Goal: Information Seeking & Learning: Learn about a topic

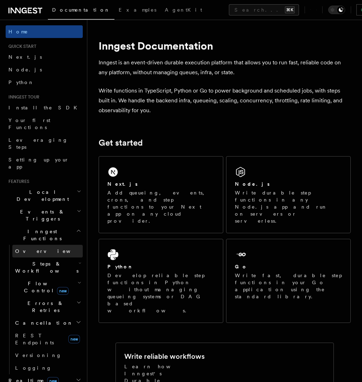
click at [52, 245] on link "Overview" at bounding box center [47, 251] width 70 height 13
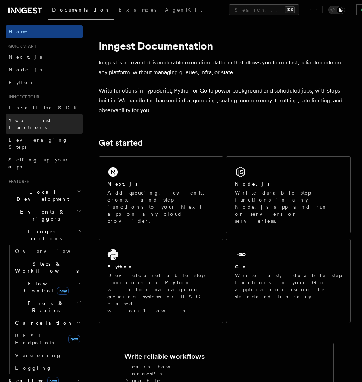
scroll to position [195, 0]
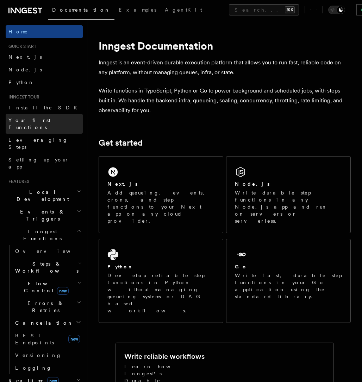
click at [56, 121] on link "Your first Functions" at bounding box center [44, 124] width 77 height 20
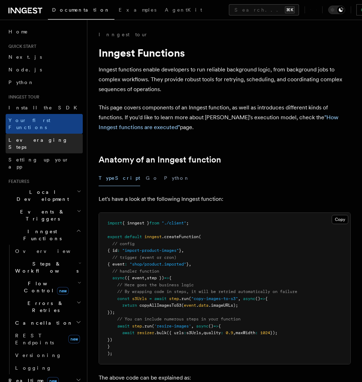
click at [53, 134] on link "Leveraging Steps" at bounding box center [44, 144] width 77 height 20
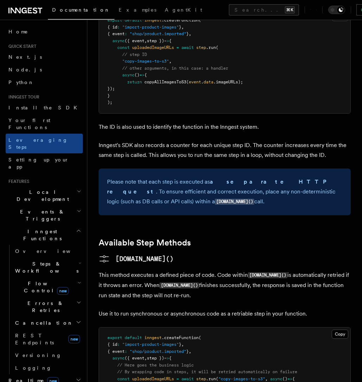
scroll to position [498, 0]
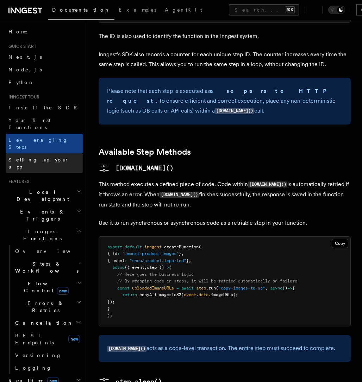
click at [54, 153] on link "Setting up your app" at bounding box center [44, 163] width 77 height 20
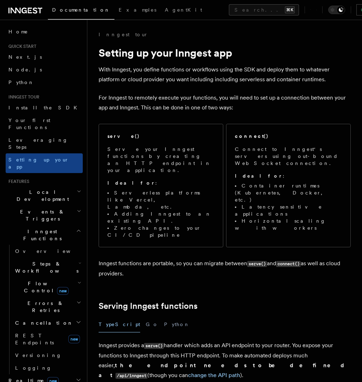
click at [44, 189] on span "Local Development" at bounding box center [41, 196] width 71 height 14
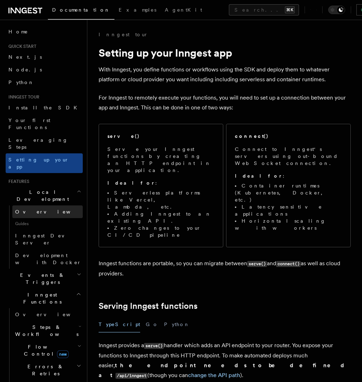
click at [42, 206] on link "Overview" at bounding box center [47, 212] width 70 height 13
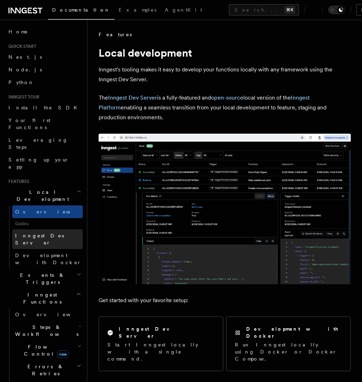
click at [45, 233] on span "Inngest Dev Server" at bounding box center [45, 239] width 60 height 13
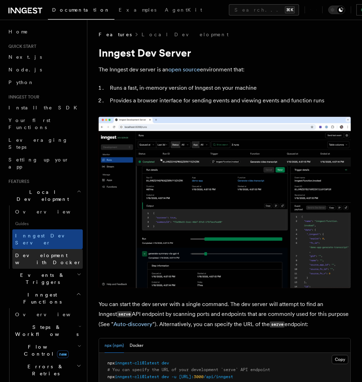
click at [45, 253] on span "Development with Docker" at bounding box center [48, 259] width 66 height 13
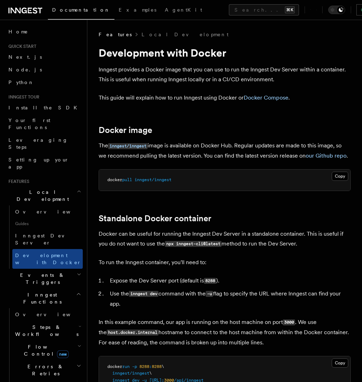
click at [45, 272] on span "Events & Triggers" at bounding box center [41, 279] width 71 height 14
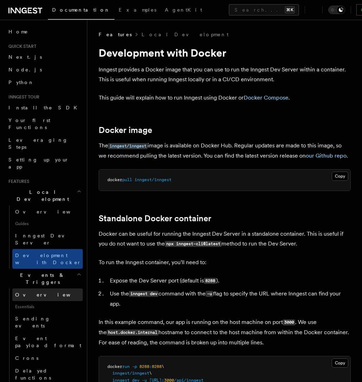
click at [44, 289] on link "Overview" at bounding box center [47, 295] width 70 height 13
